Goal: Task Accomplishment & Management: Manage account settings

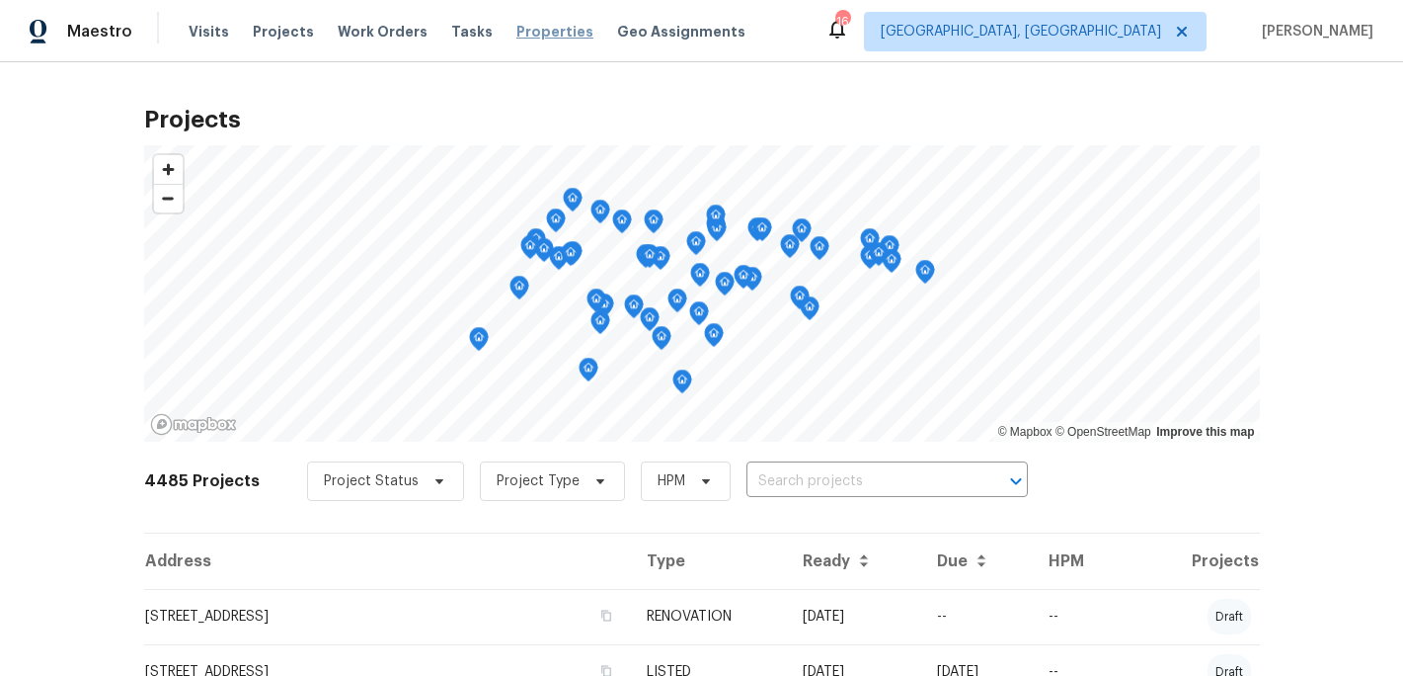
click at [538, 33] on span "Properties" at bounding box center [555, 32] width 77 height 20
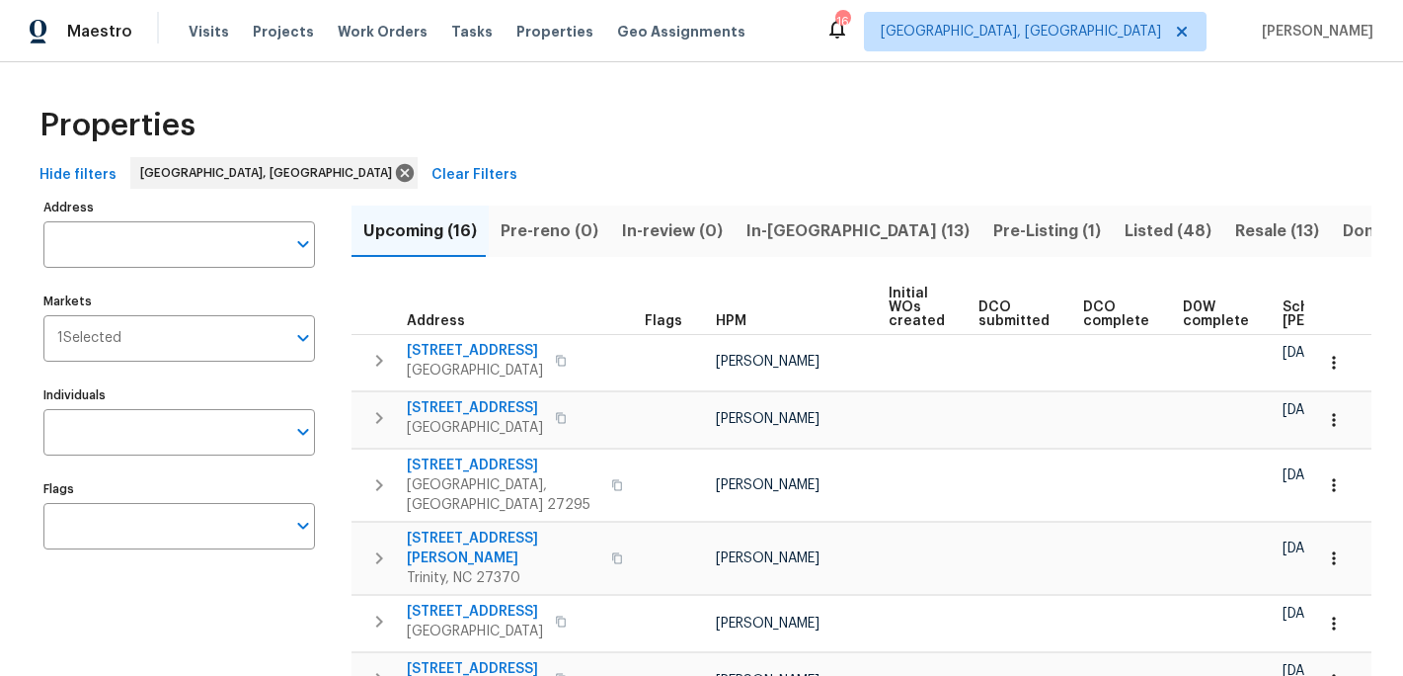
click at [1235, 233] on span "Resale (13)" at bounding box center [1277, 231] width 84 height 28
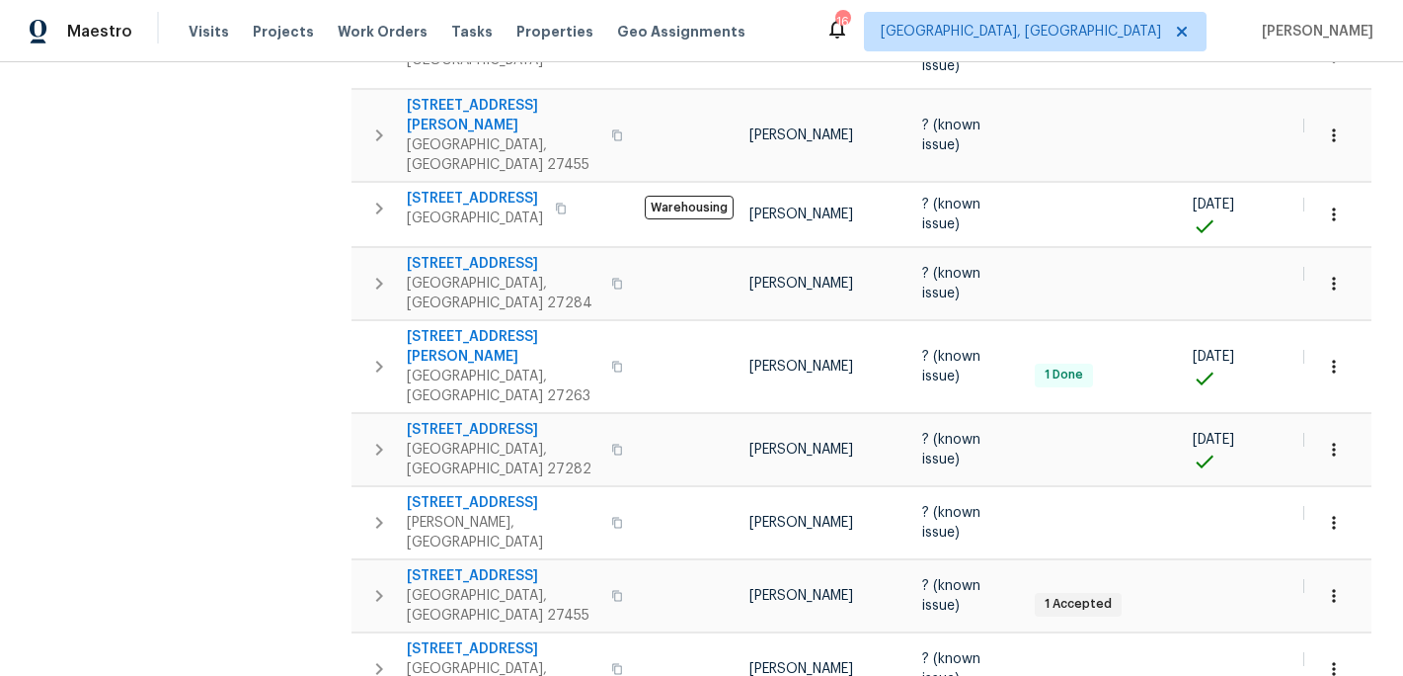
scroll to position [585, 0]
click at [202, 33] on span "Visits" at bounding box center [209, 32] width 40 height 20
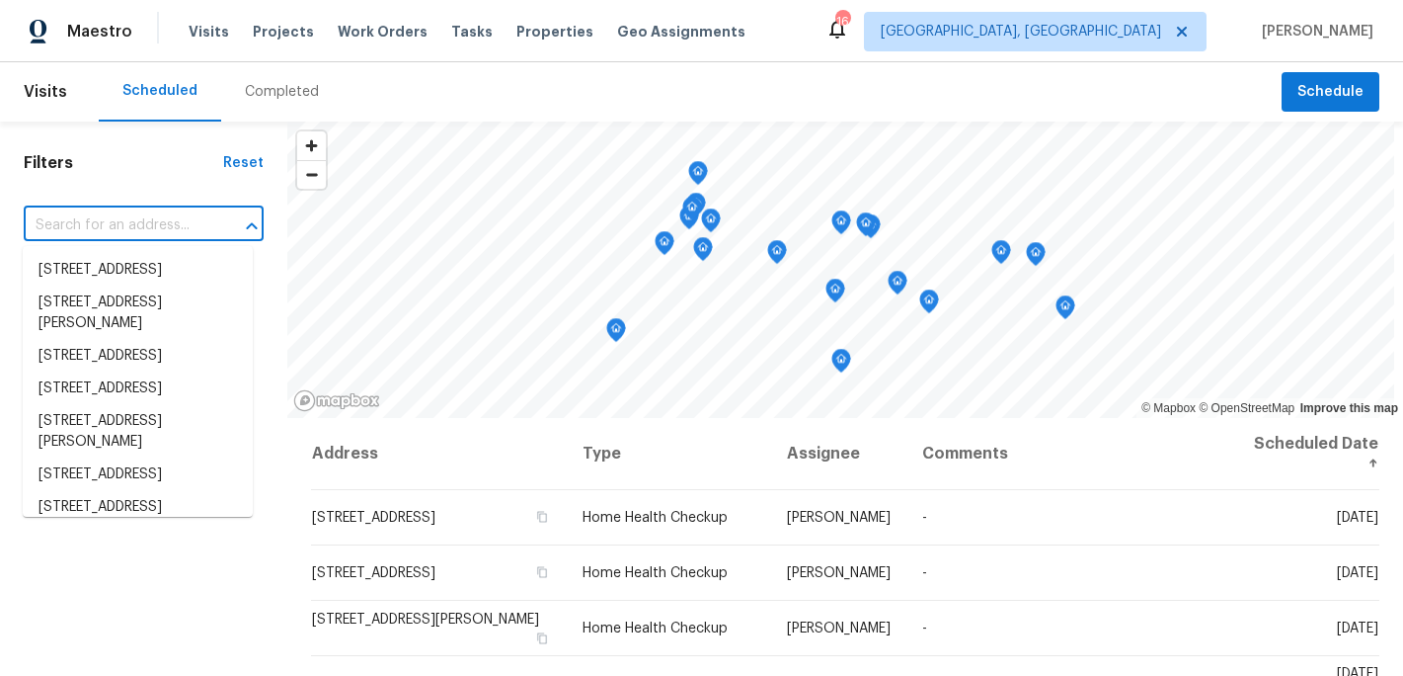
click at [134, 214] on input "text" at bounding box center [116, 225] width 185 height 31
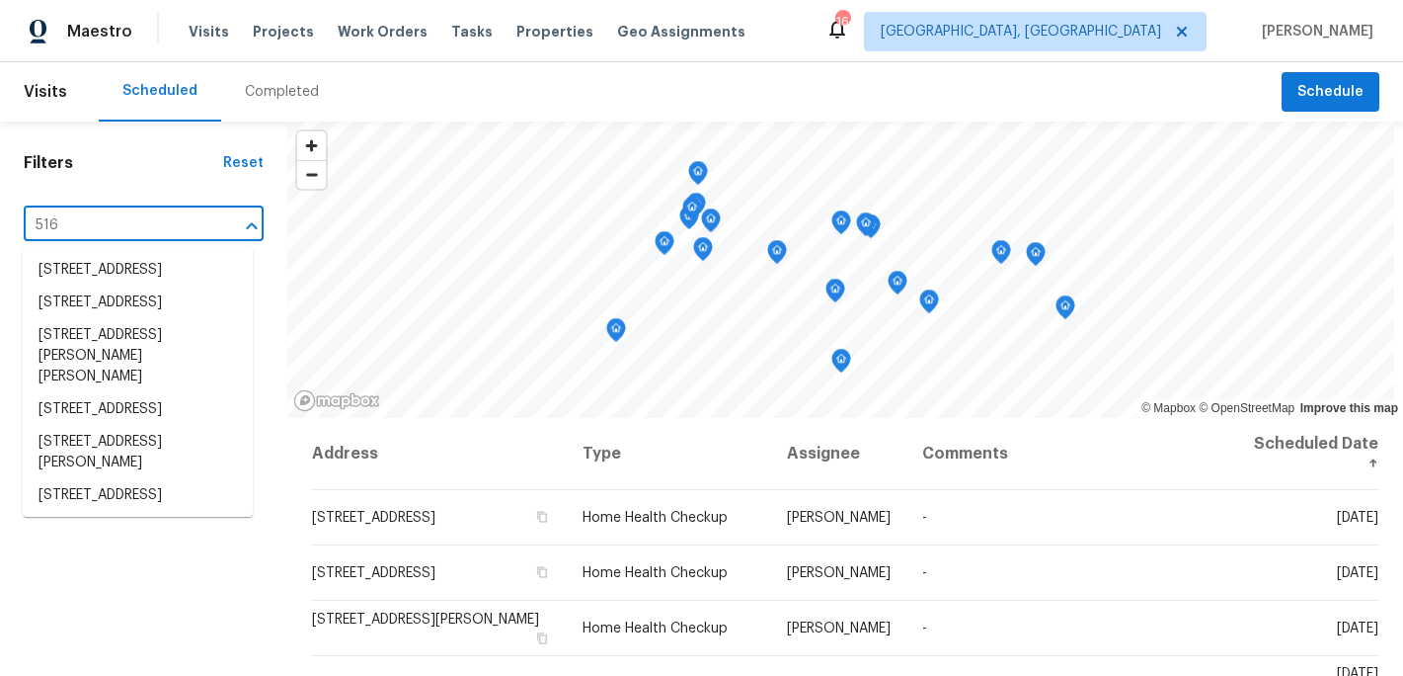
type input "516 w"
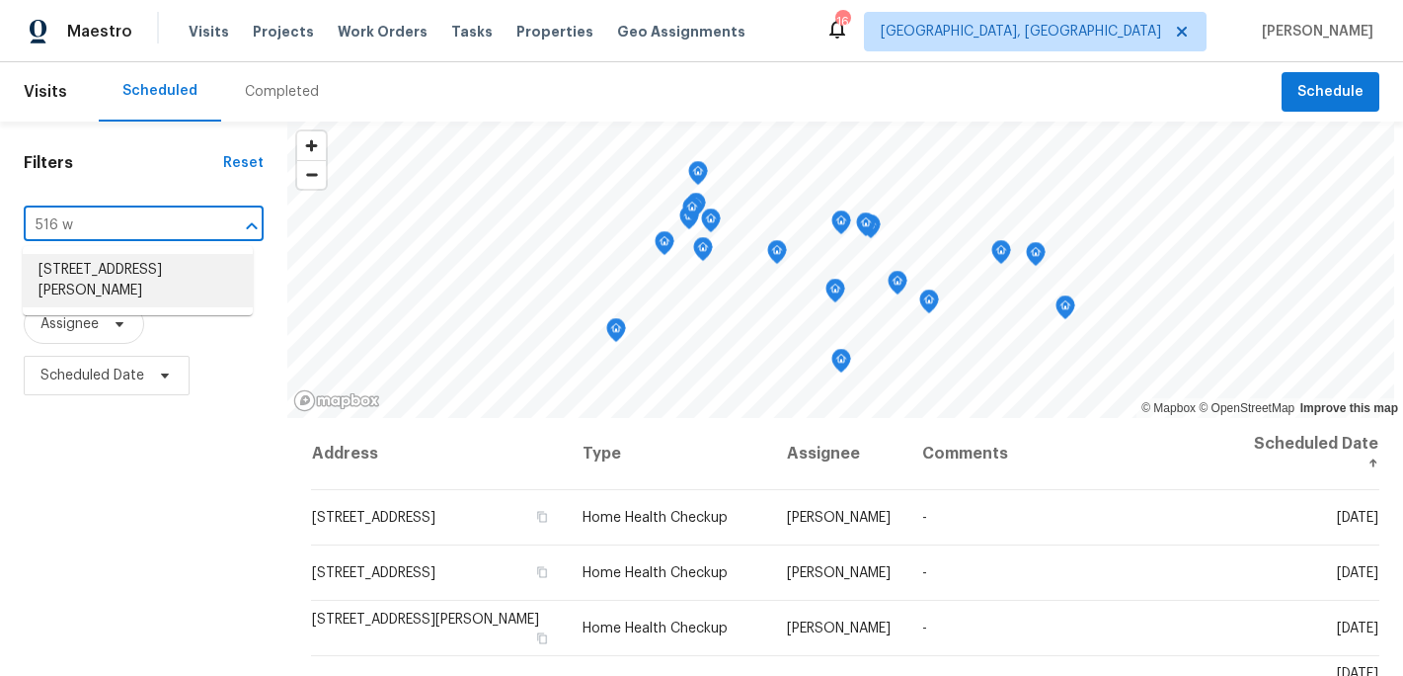
click at [146, 275] on li "516 Wentworth Dr, Graham, NC 27253" at bounding box center [138, 280] width 230 height 53
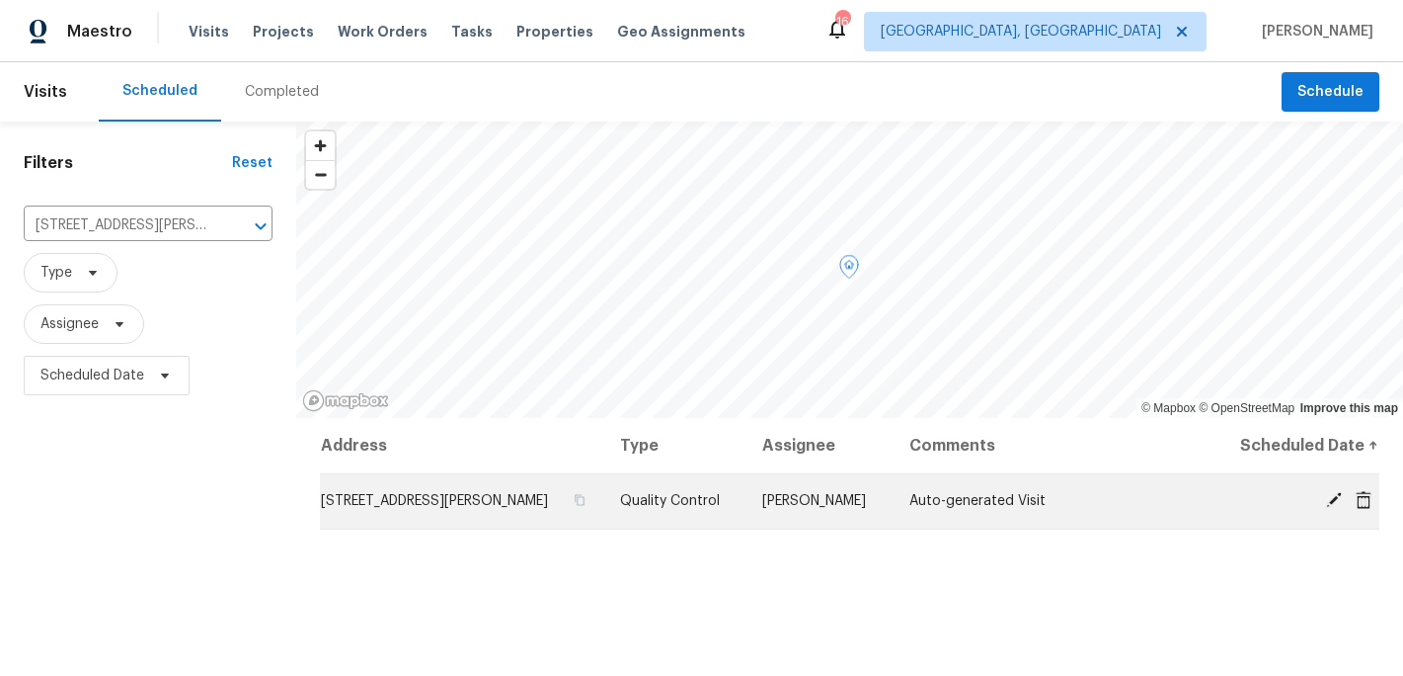
click at [1338, 495] on icon at bounding box center [1334, 500] width 16 height 16
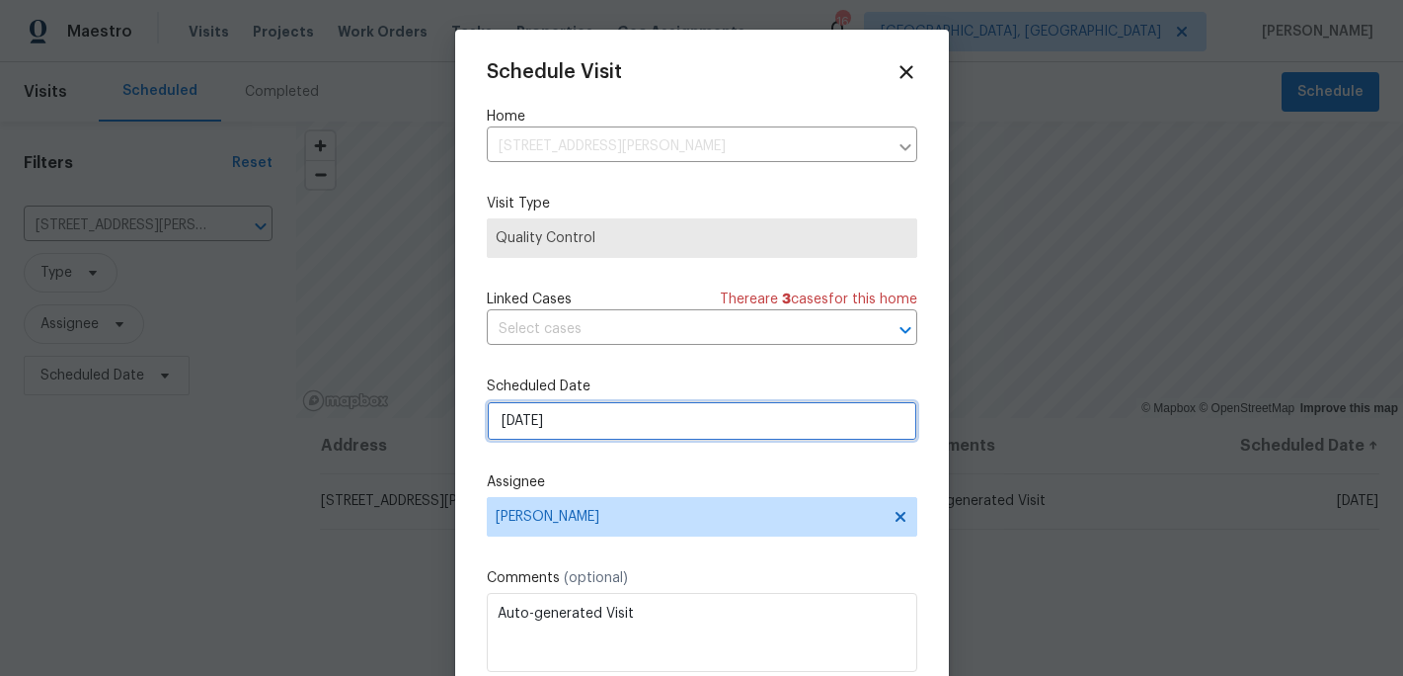
click at [543, 429] on input "9/5/2025" at bounding box center [702, 421] width 431 height 40
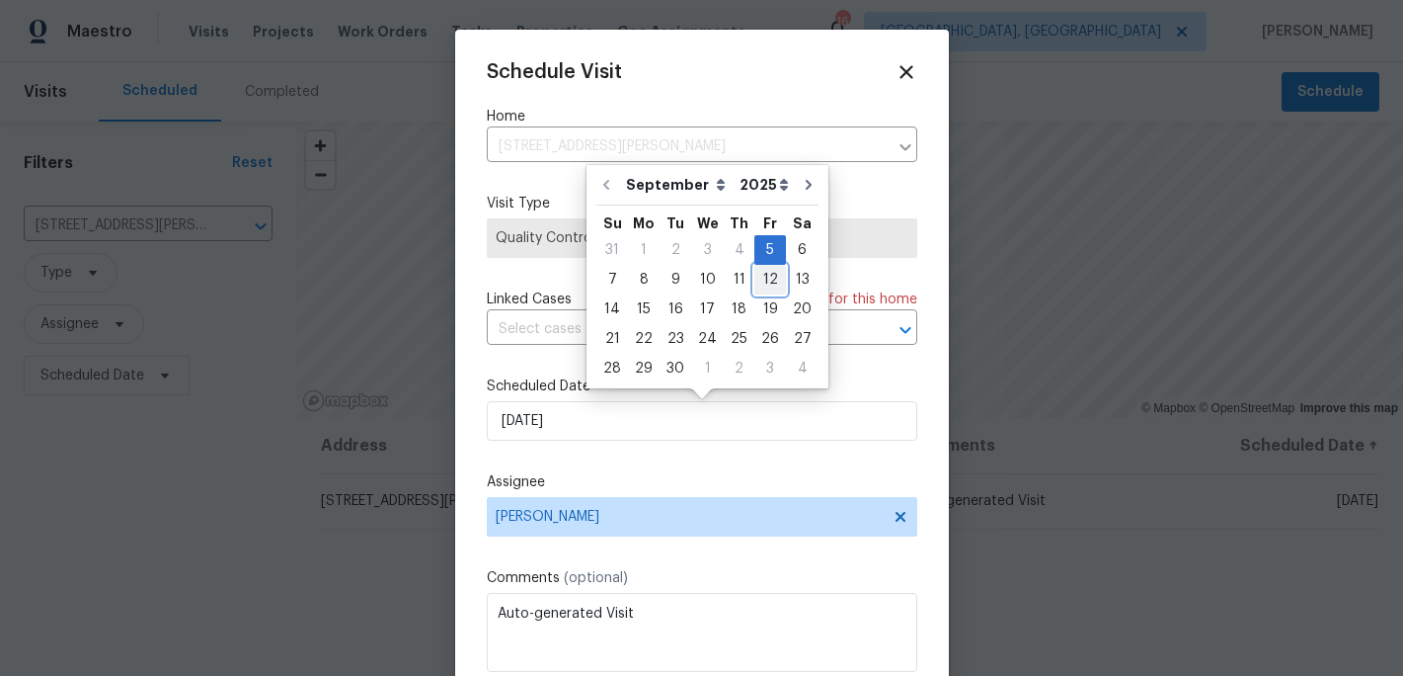
click at [768, 284] on div "12" at bounding box center [771, 280] width 32 height 28
type input "9/12/2025"
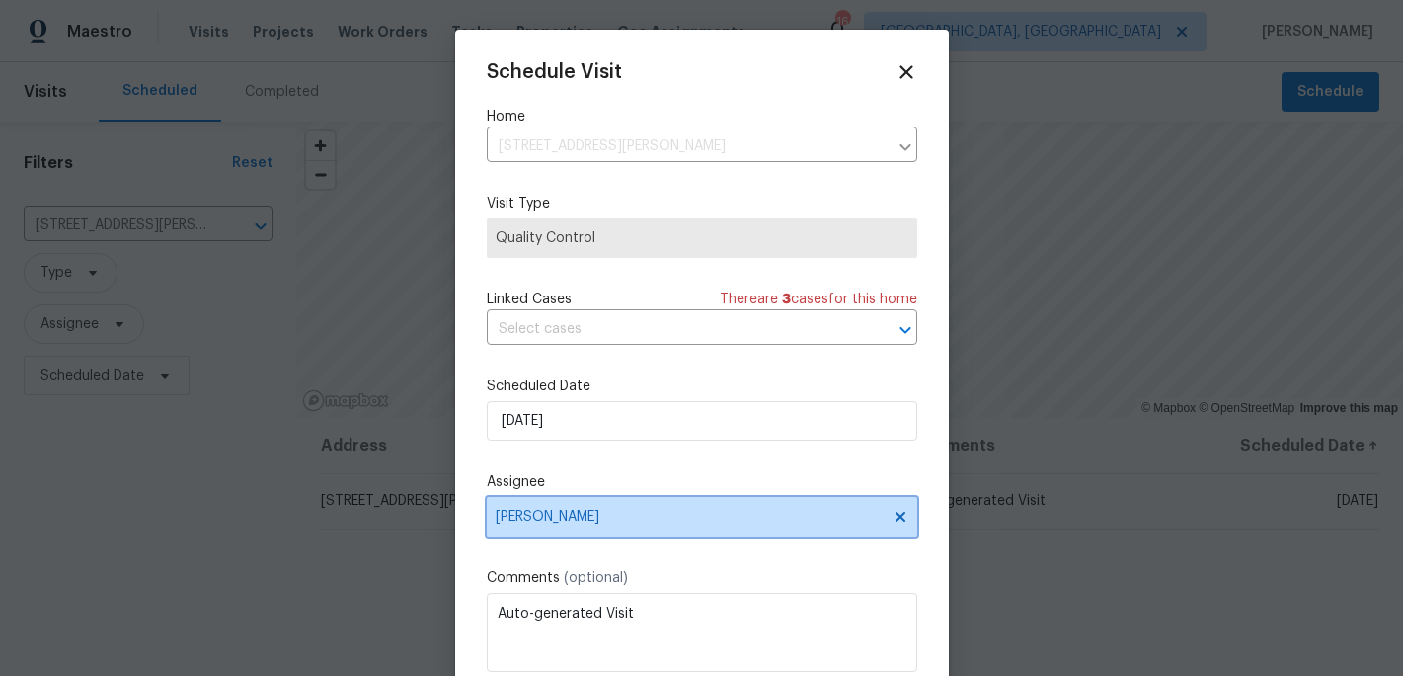
click at [689, 526] on span "[PERSON_NAME]" at bounding box center [702, 517] width 431 height 40
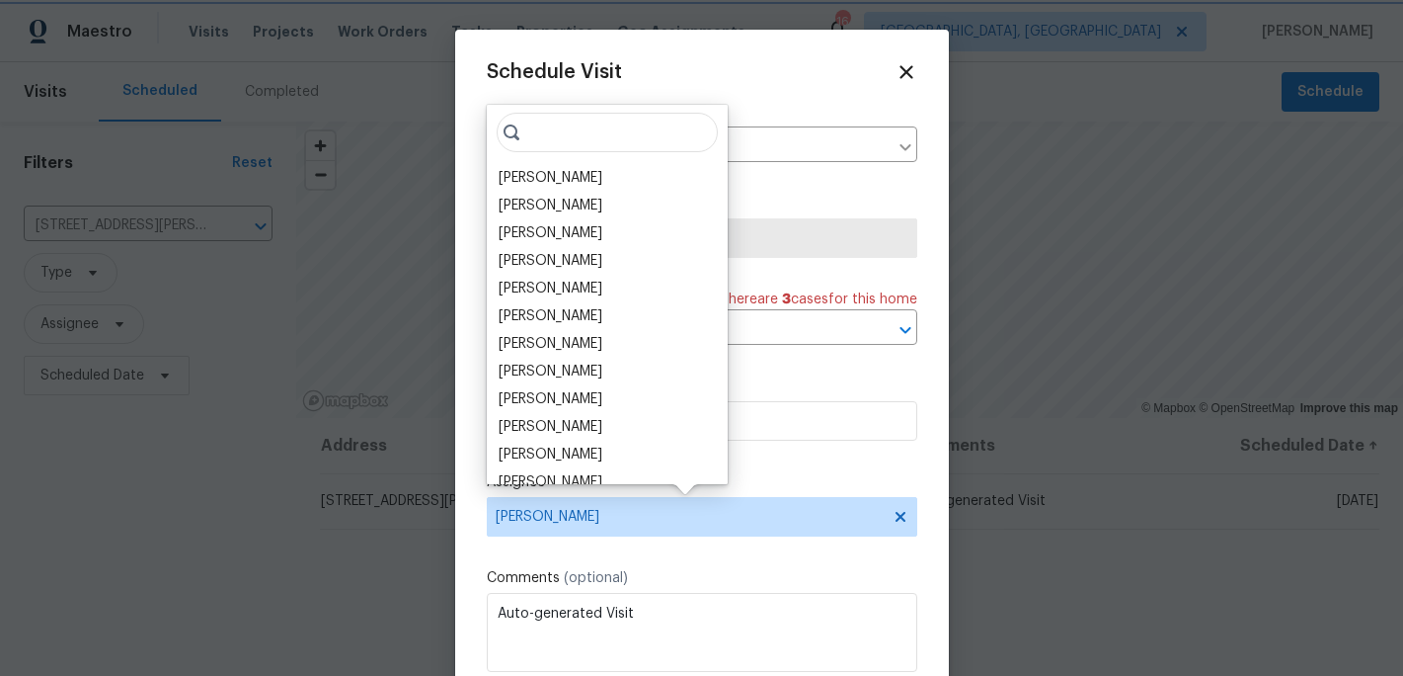
click at [783, 468] on div "Schedule Visit Home 516 Wentworth Dr, Graham, NC 27253 ​ Visit Type Quality Con…" at bounding box center [702, 392] width 431 height 663
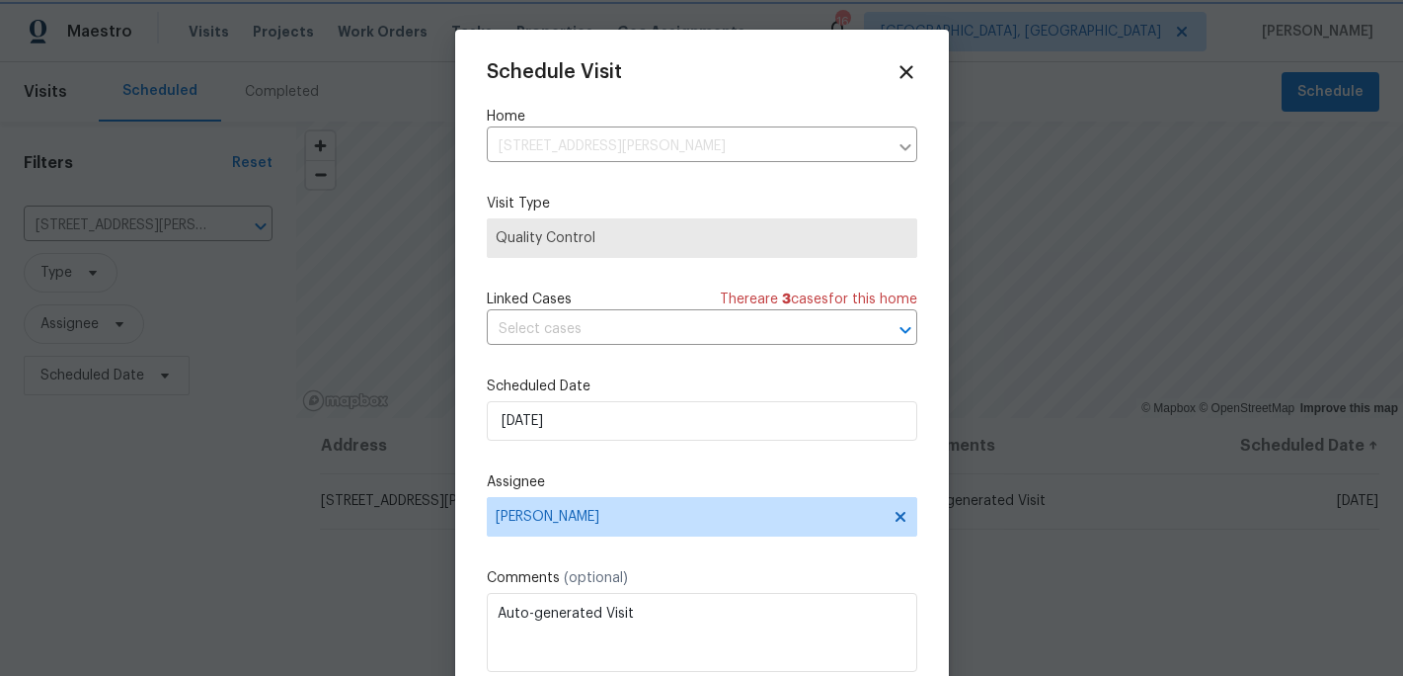
scroll to position [36, 0]
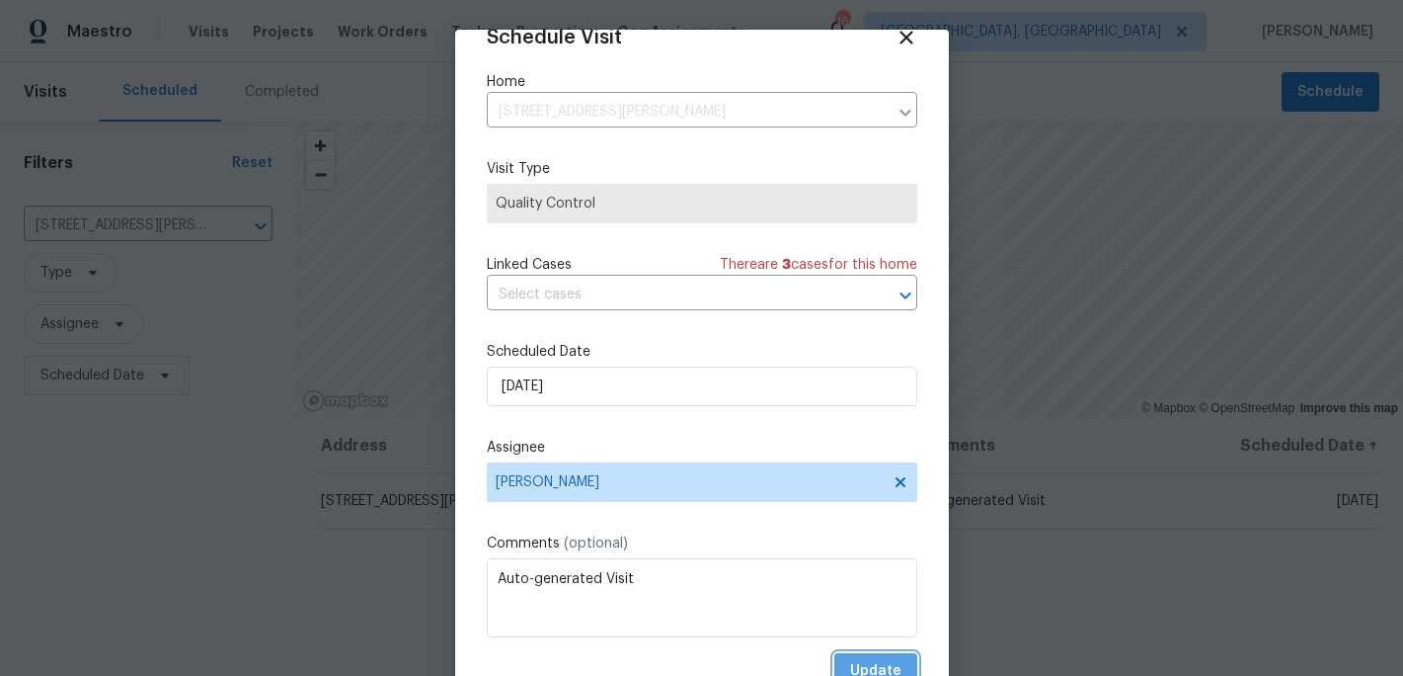
click at [868, 670] on span "Update" at bounding box center [875, 671] width 51 height 25
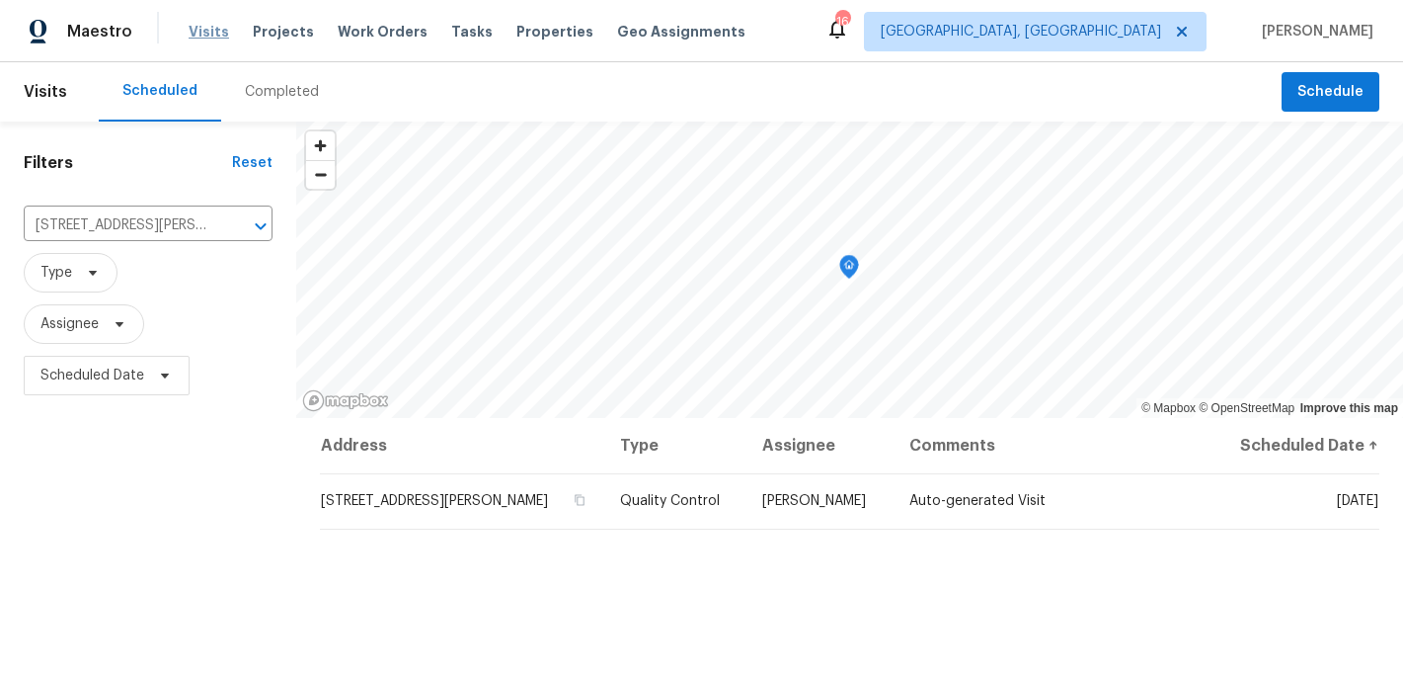
click at [210, 37] on span "Visits" at bounding box center [209, 32] width 40 height 20
click at [207, 35] on span "Visits" at bounding box center [209, 32] width 40 height 20
click at [50, 95] on span "Visits" at bounding box center [45, 91] width 43 height 43
click at [50, 92] on span "Visits" at bounding box center [45, 91] width 43 height 43
click at [228, 229] on icon "Clear" at bounding box center [235, 226] width 20 height 20
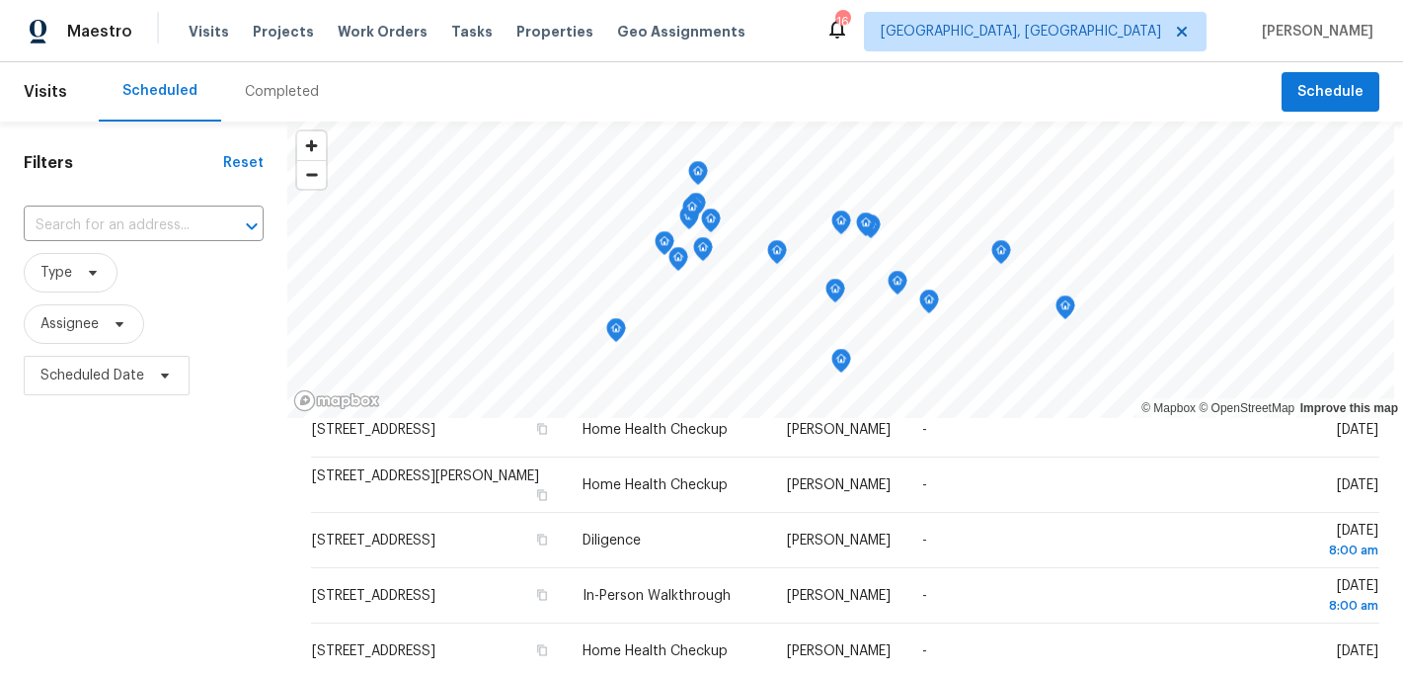
scroll to position [146, 0]
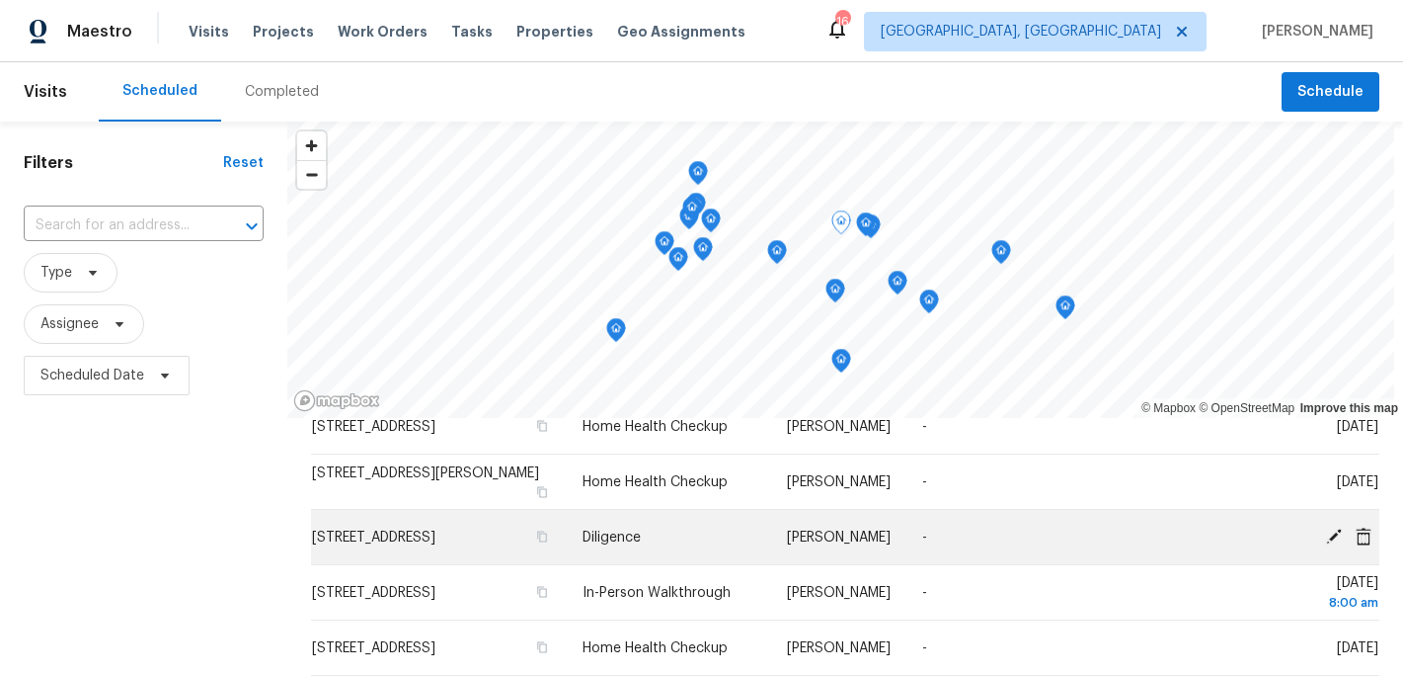
click at [364, 539] on span "5194 Ashgrove Dr, Greensboro, NC 27410" at bounding box center [373, 537] width 123 height 14
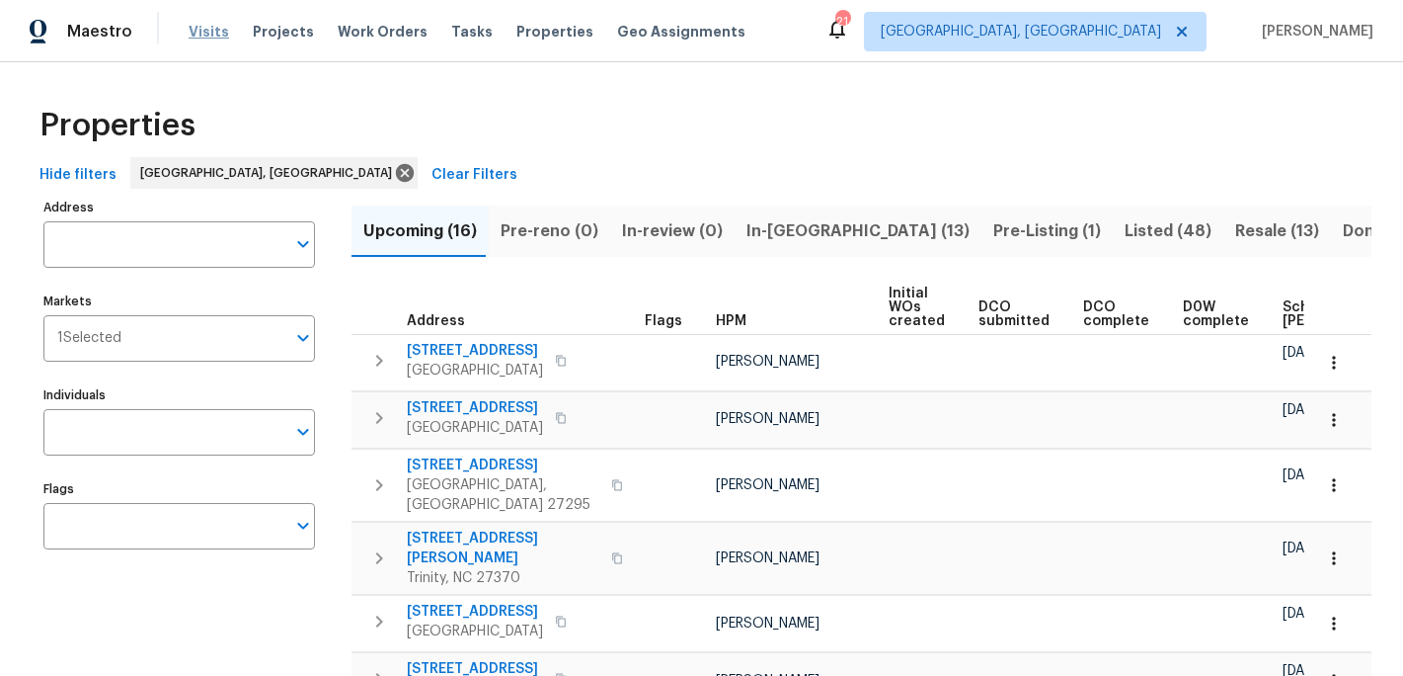
click at [206, 38] on span "Visits" at bounding box center [209, 32] width 40 height 20
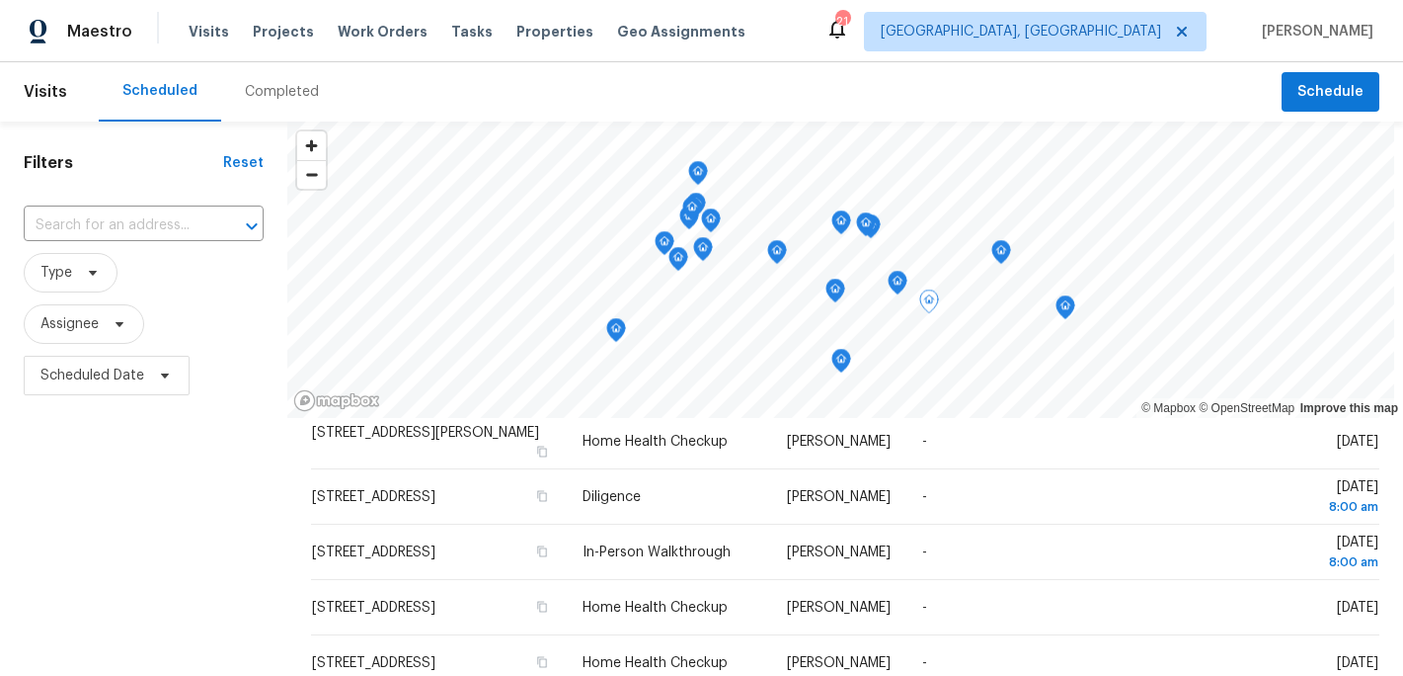
scroll to position [318, 0]
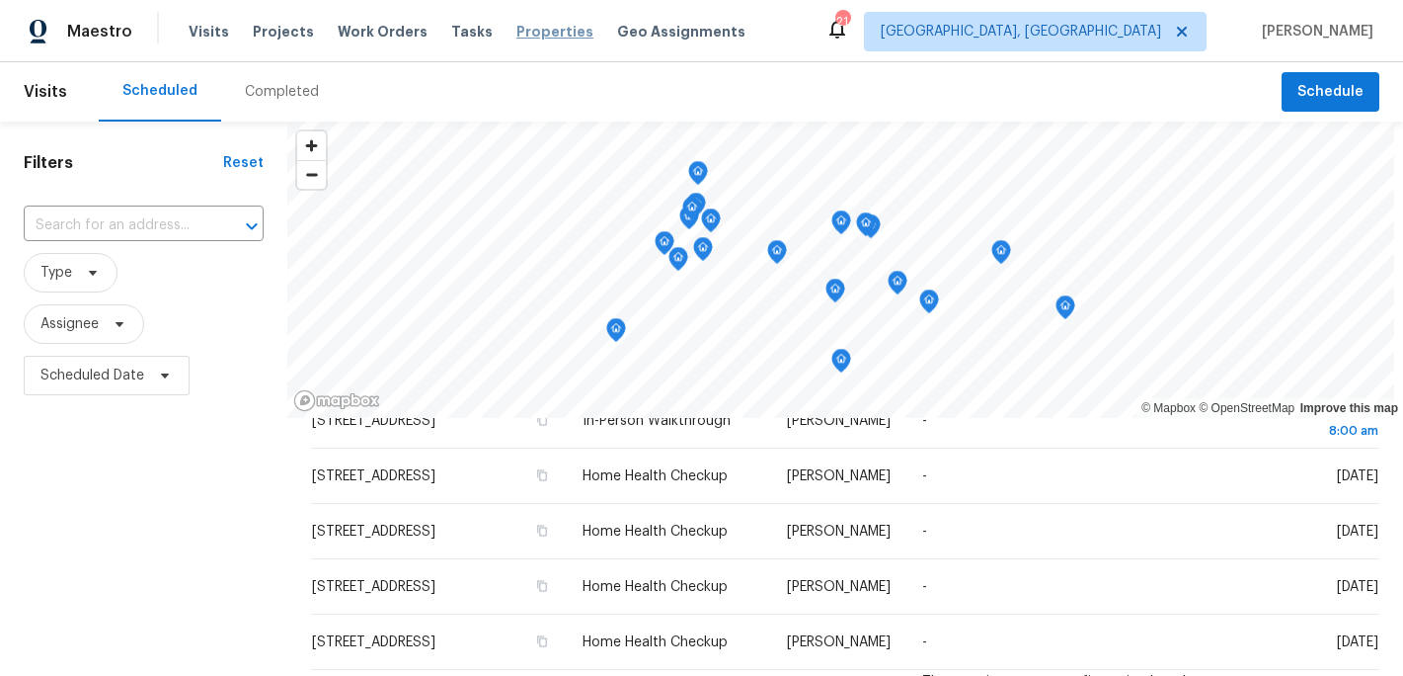
click at [525, 37] on span "Properties" at bounding box center [555, 32] width 77 height 20
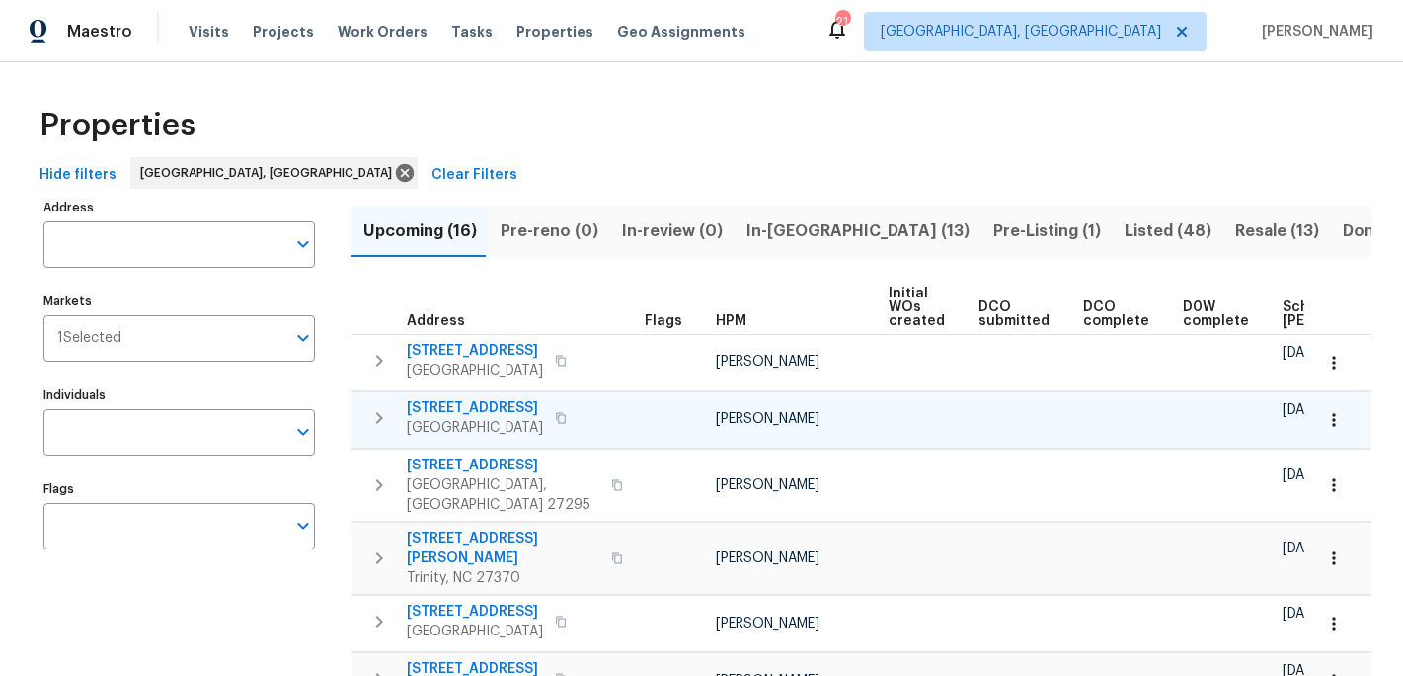
click at [1326, 423] on icon "button" at bounding box center [1334, 420] width 20 height 20
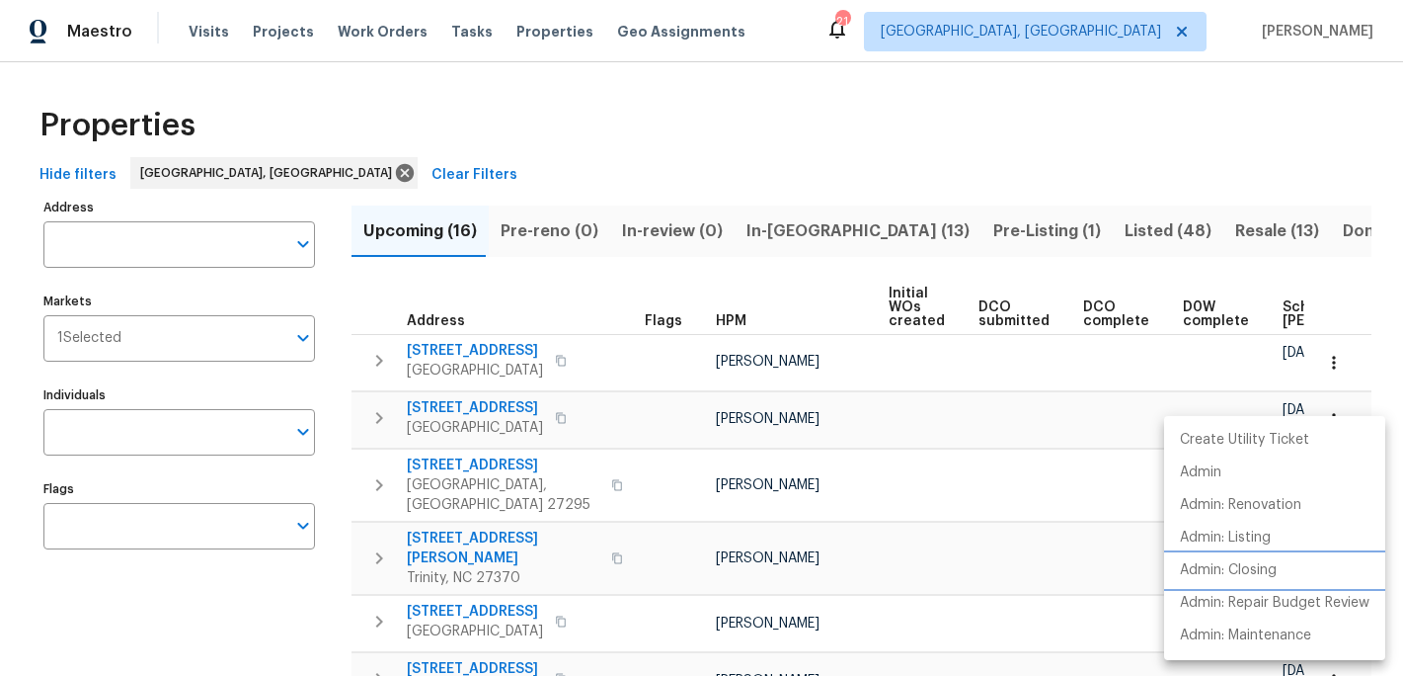
click at [1230, 566] on p "Admin: Closing" at bounding box center [1228, 570] width 97 height 21
